Goal: Browse casually

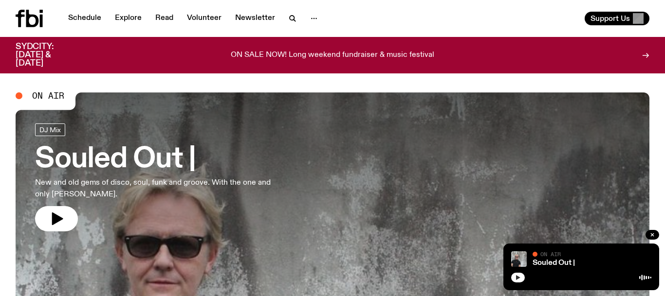
click at [519, 277] on icon "button" at bounding box center [518, 278] width 6 height 6
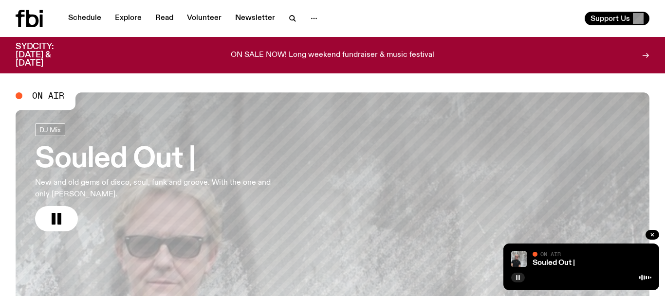
click at [519, 277] on rect "button" at bounding box center [518, 278] width 1 height 5
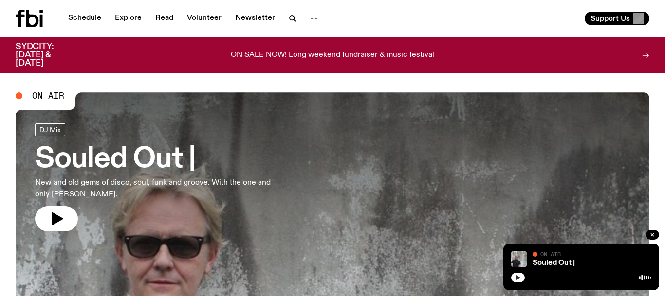
click at [519, 277] on icon "button" at bounding box center [518, 278] width 6 height 6
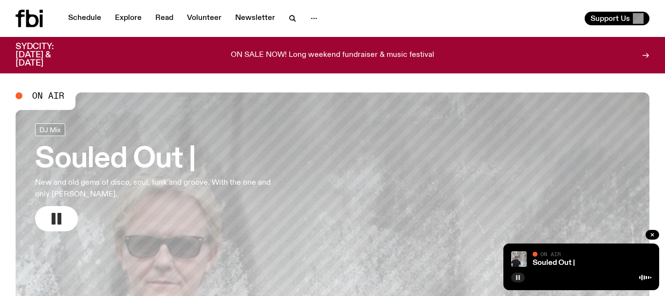
click at [54, 219] on rect "button" at bounding box center [54, 219] width 4 height 12
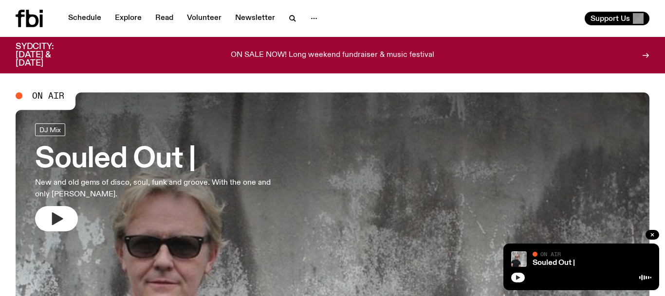
click at [516, 278] on icon "button" at bounding box center [518, 278] width 4 height 5
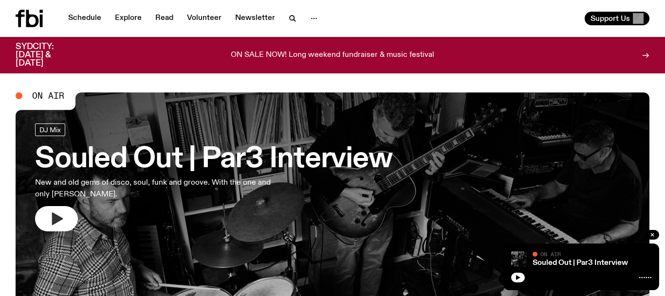
click at [53, 216] on icon "button" at bounding box center [57, 219] width 11 height 13
